Goal: Task Accomplishment & Management: Manage account settings

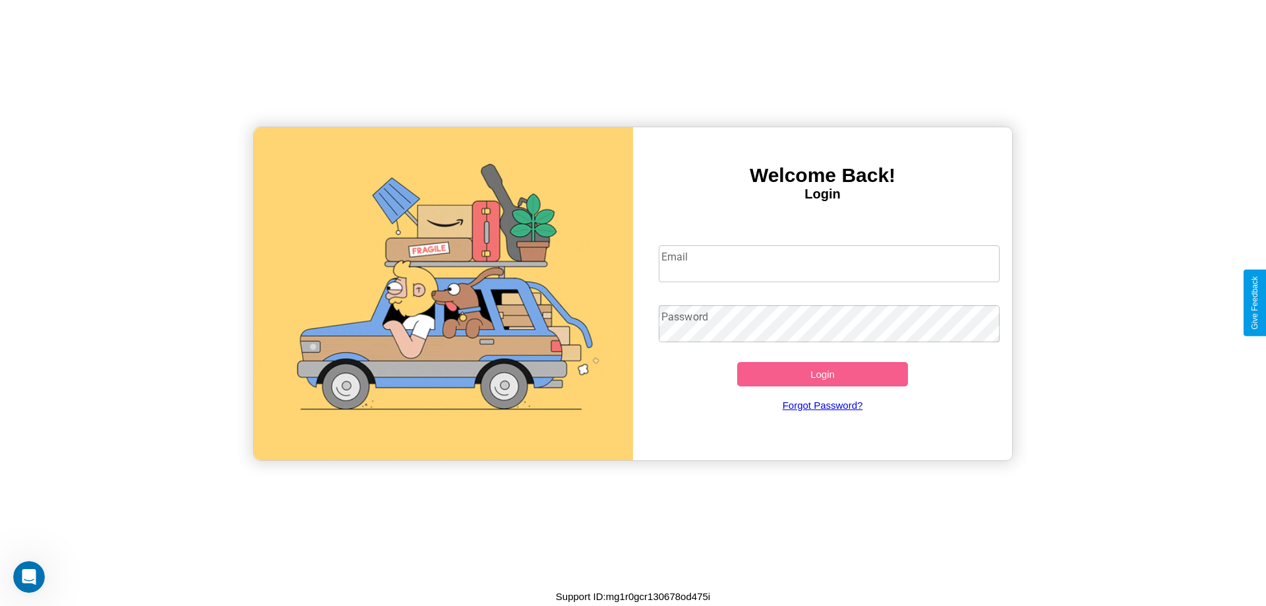
click at [829, 263] on input "Email" at bounding box center [830, 263] width 342 height 37
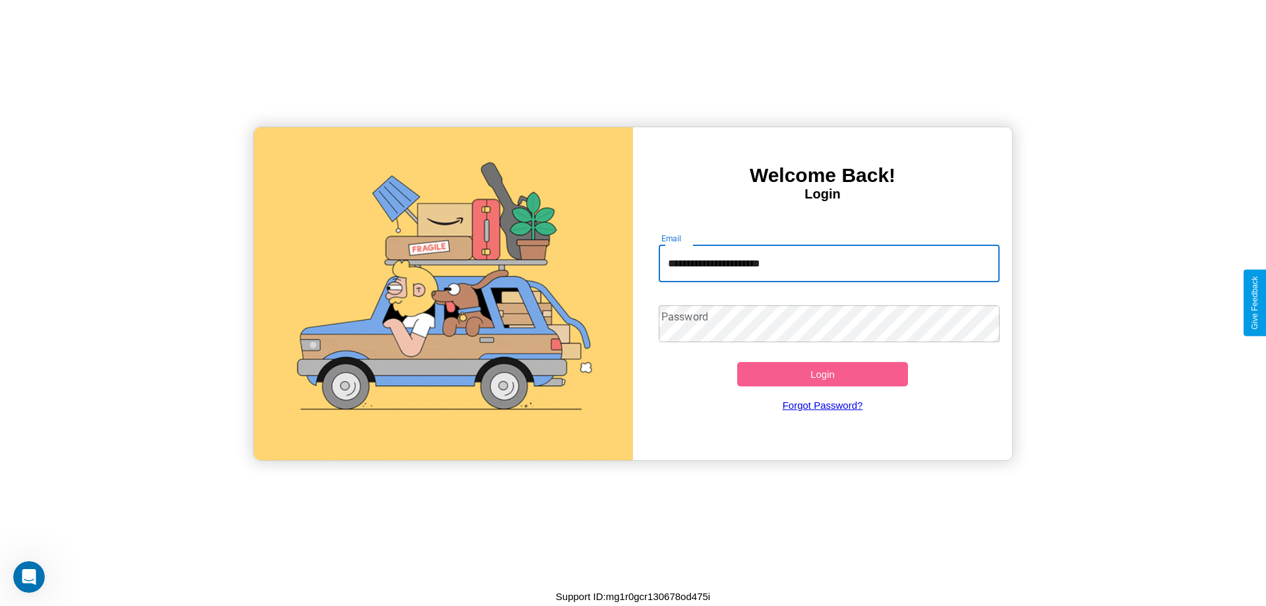
type input "**********"
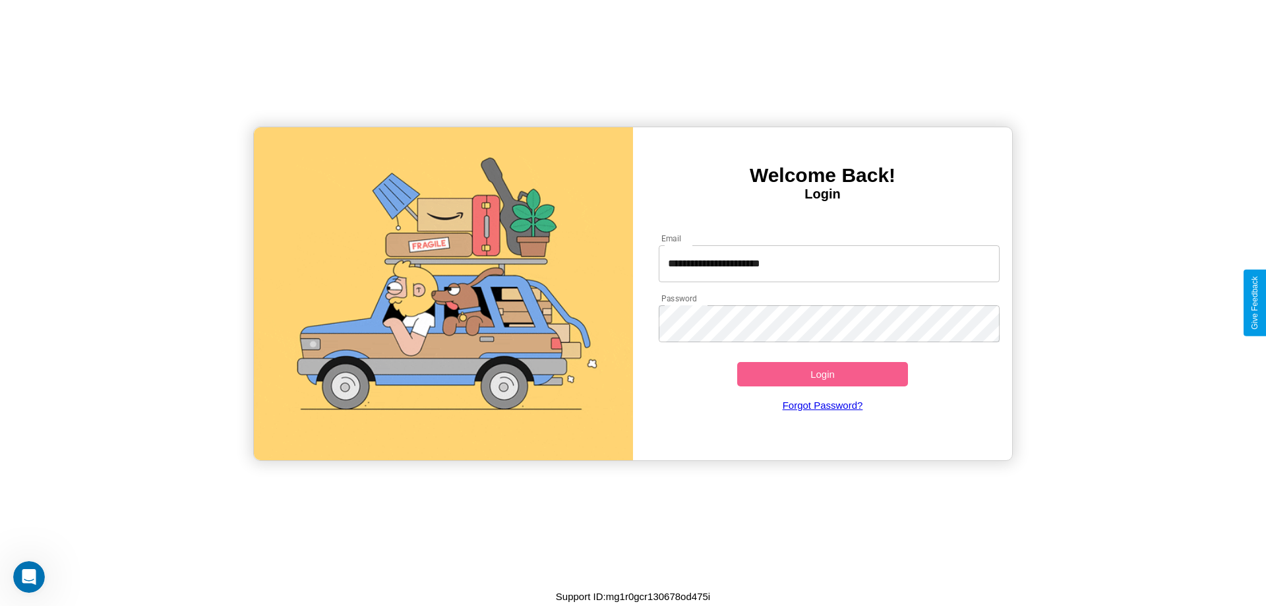
click at [823, 374] on button "Login" at bounding box center [822, 374] width 171 height 24
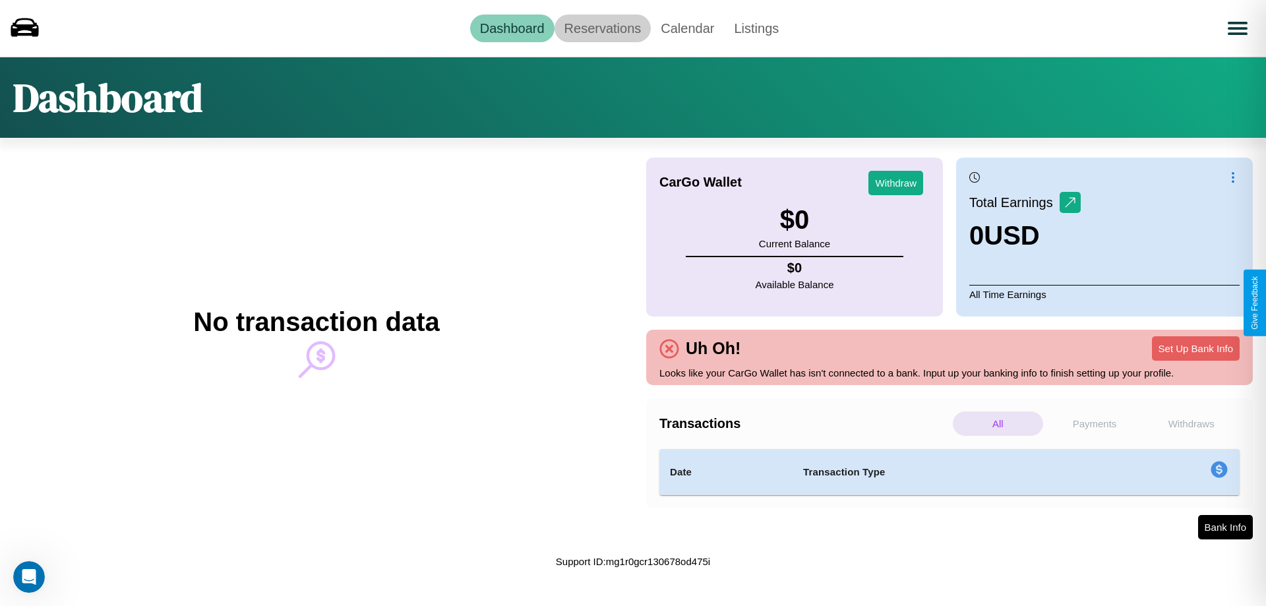
click at [602, 28] on link "Reservations" at bounding box center [603, 29] width 97 height 28
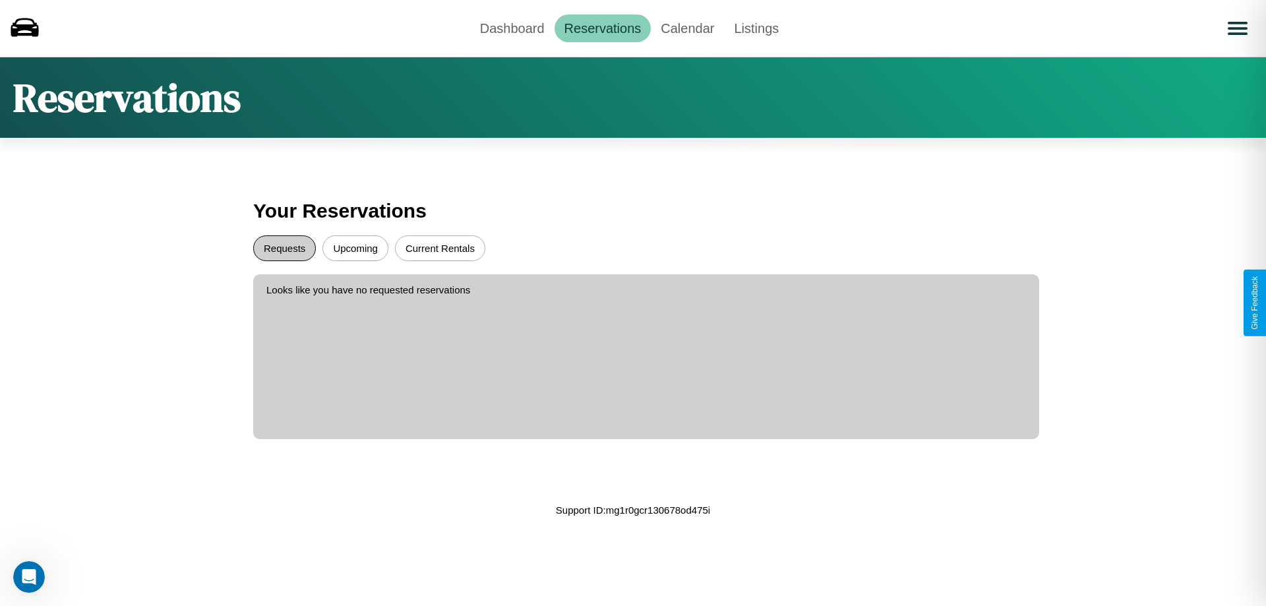
click at [284, 248] on button "Requests" at bounding box center [284, 248] width 63 height 26
click at [356, 248] on button "Upcoming" at bounding box center [356, 248] width 66 height 26
